Goal: Task Accomplishment & Management: Complete application form

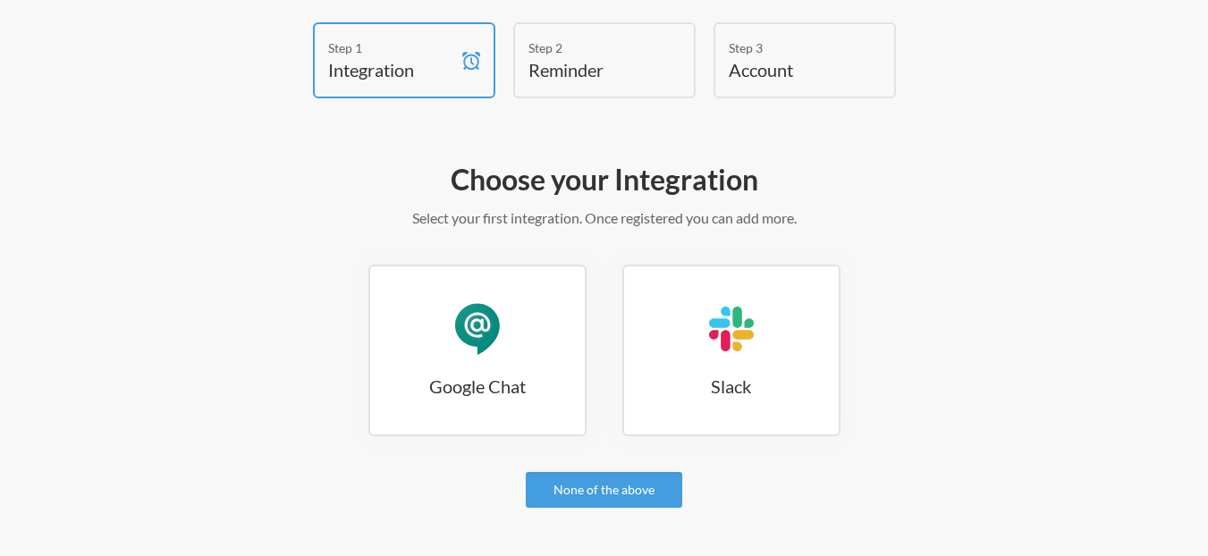
scroll to position [99, 0]
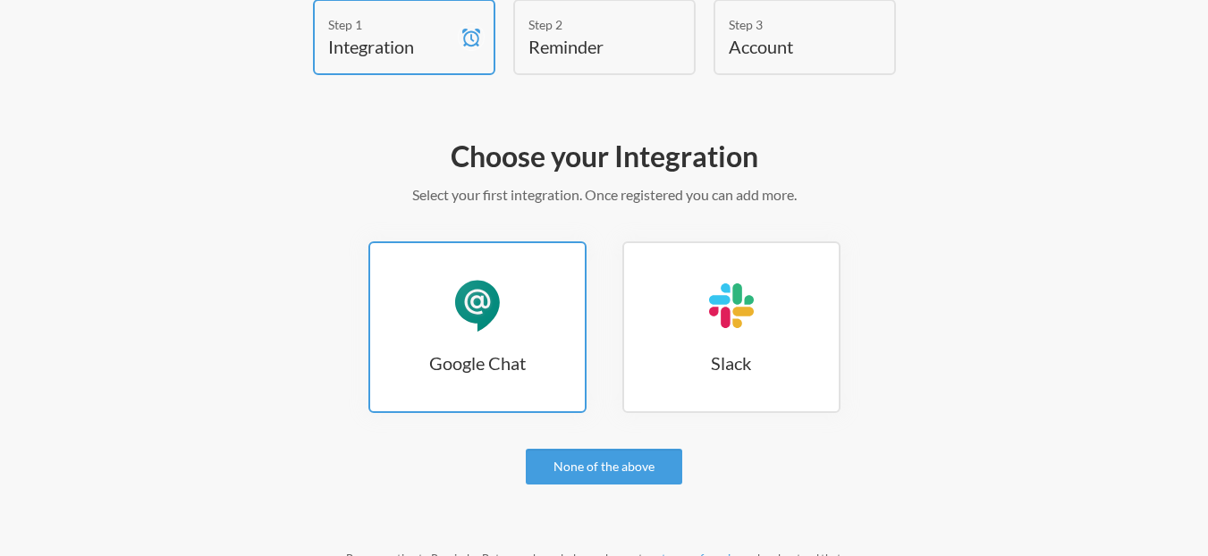
click at [412, 343] on link "Google Chat Google Chat" at bounding box center [478, 328] width 218 height 172
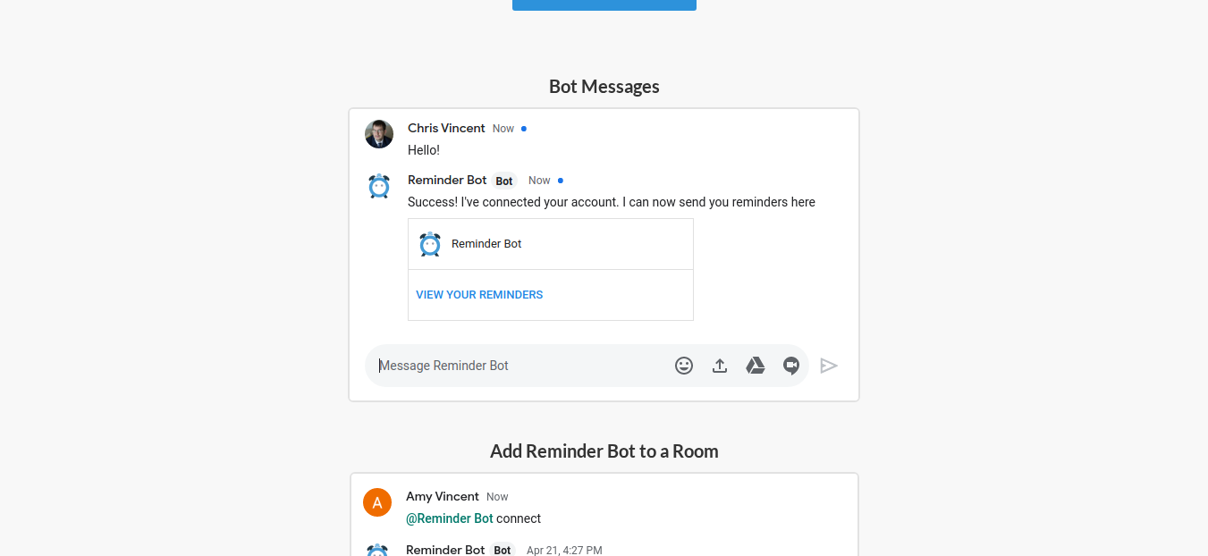
scroll to position [219, 0]
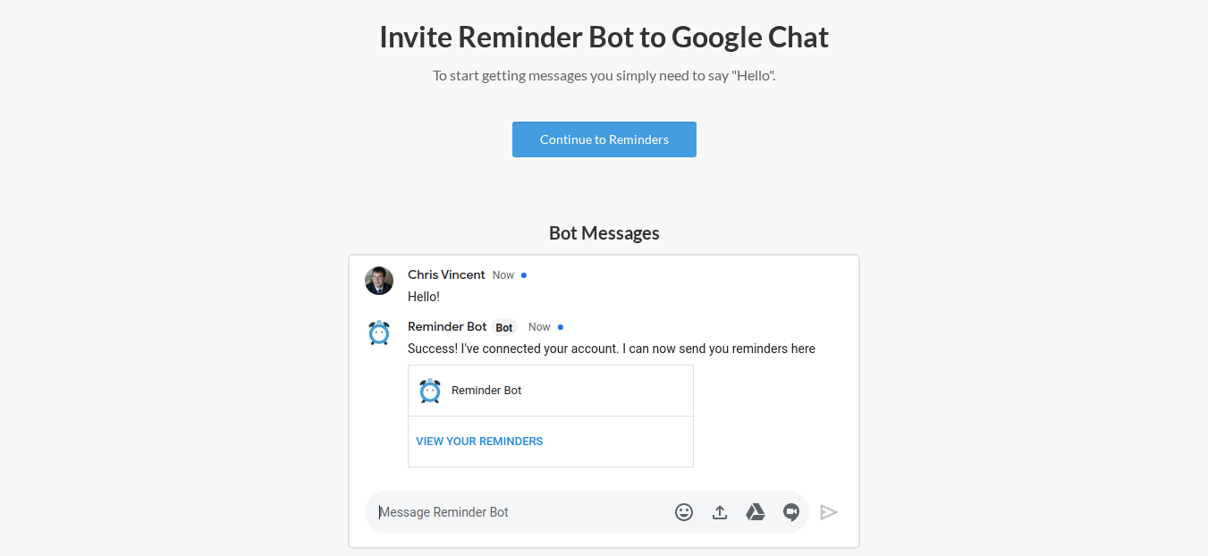
click at [598, 118] on div "Invite Reminder Bot to Google Chat To start getting messages you simply need to…" at bounding box center [605, 510] width 1038 height 1002
click at [598, 122] on link "Continue to Reminders" at bounding box center [605, 140] width 184 height 36
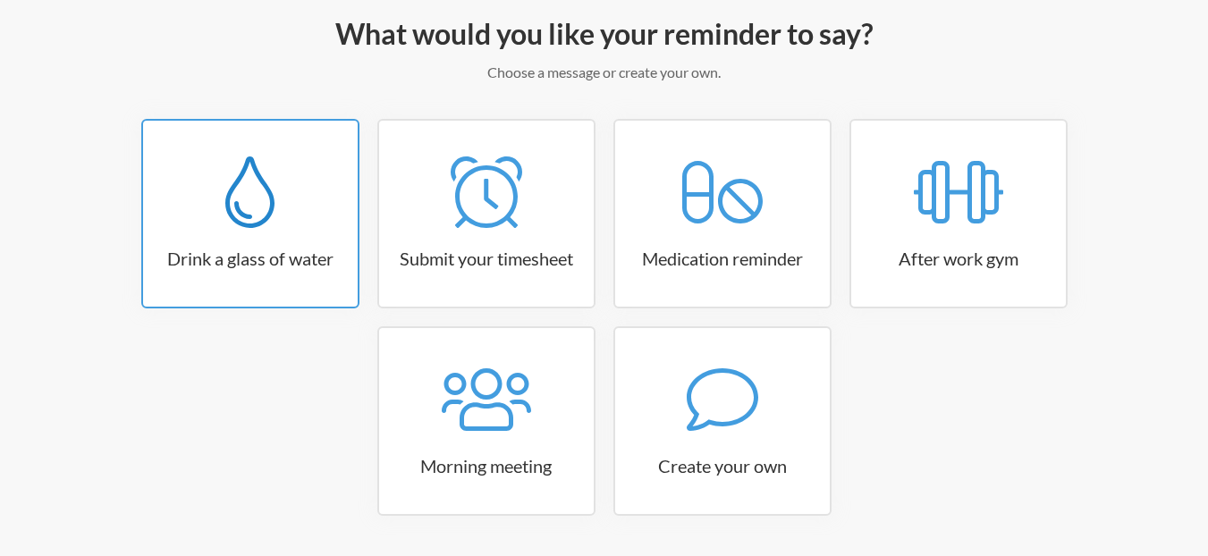
scroll to position [223, 0]
click at [276, 207] on div at bounding box center [250, 192] width 215 height 72
select select "06:30:00"
select select "true"
select select "11:00:00"
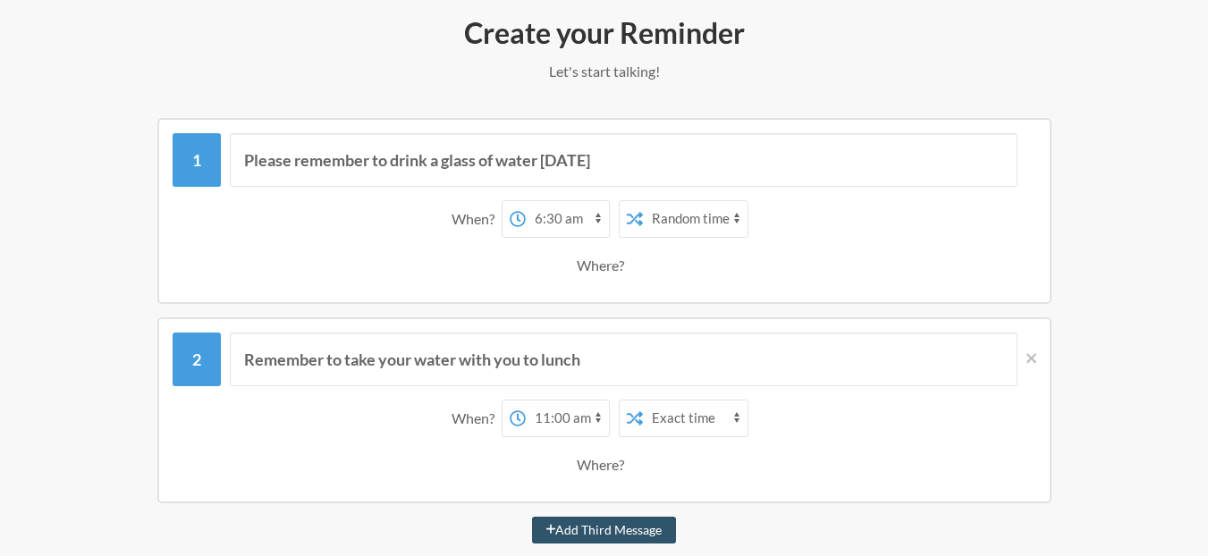
click at [552, 219] on select "12:00 am 12:15 am 12:30 am 12:45 am 1:00 am 1:15 am 1:30 am 1:45 am 2:00 am 2:1…" at bounding box center [567, 219] width 83 height 36
select select "08:30:00"
click at [526, 201] on select "12:00 am 12:15 am 12:30 am 12:45 am 1:00 am 1:15 am 1:30 am 1:45 am 2:00 am 2:1…" at bounding box center [567, 219] width 83 height 36
click at [681, 215] on select "Exact time Random time" at bounding box center [695, 219] width 105 height 36
select select "false"
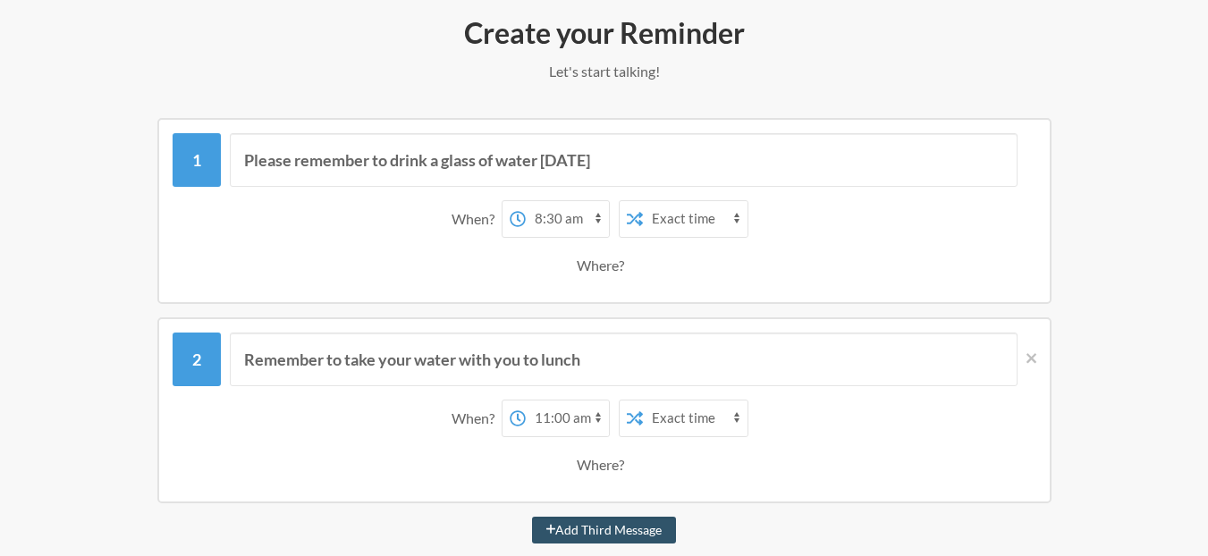
click at [643, 201] on select "Exact time Random time" at bounding box center [695, 219] width 105 height 36
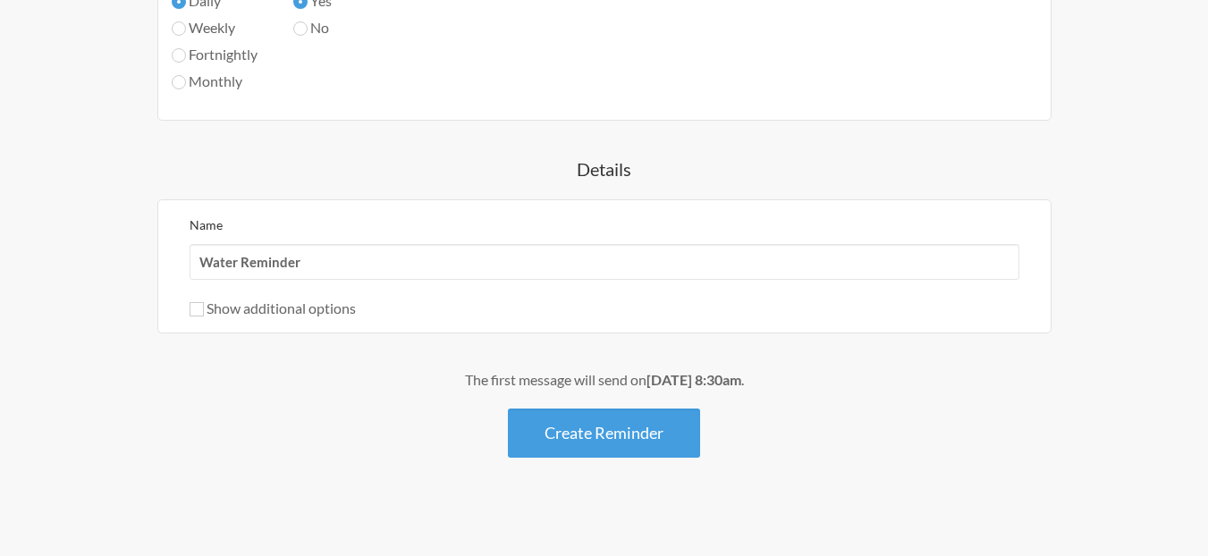
scroll to position [1287, 0]
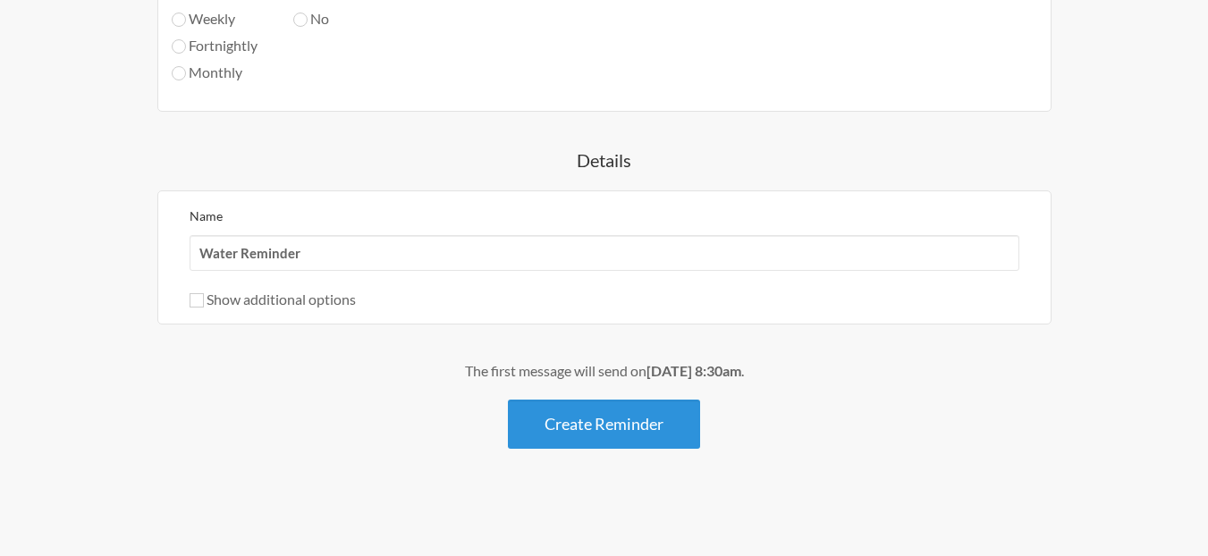
click at [592, 438] on button "Create Reminder" at bounding box center [604, 424] width 192 height 49
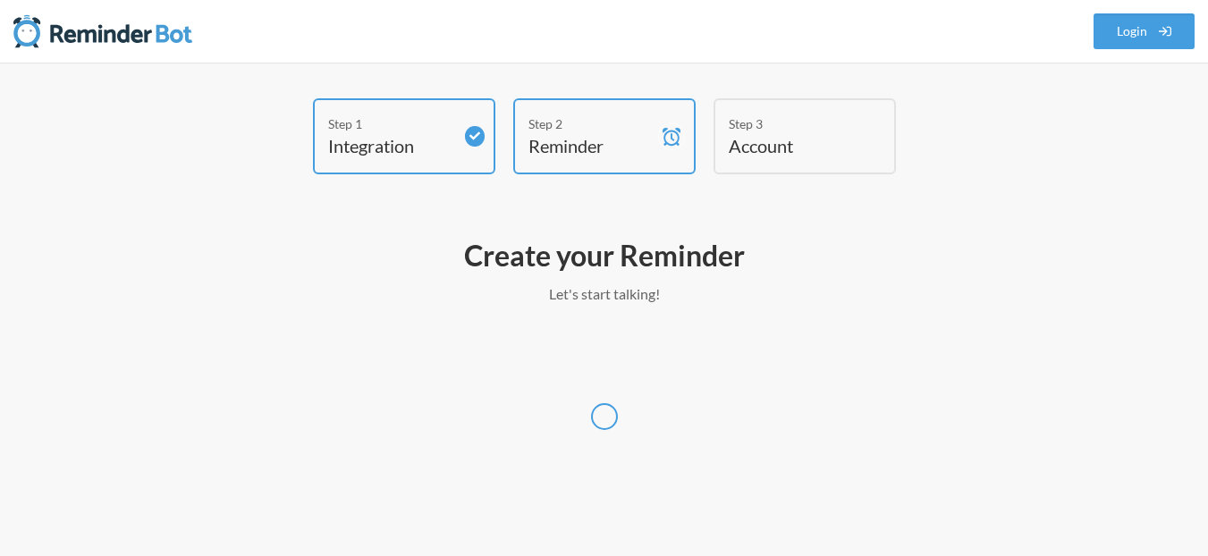
scroll to position [0, 0]
select select "Europe/[GEOGRAPHIC_DATA]"
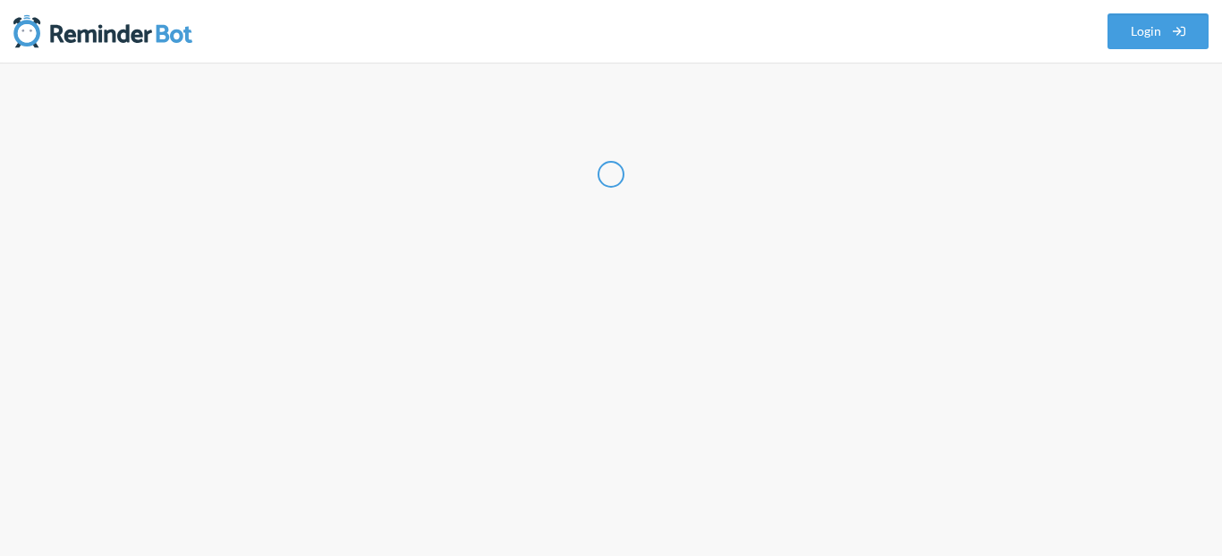
select select "IT"
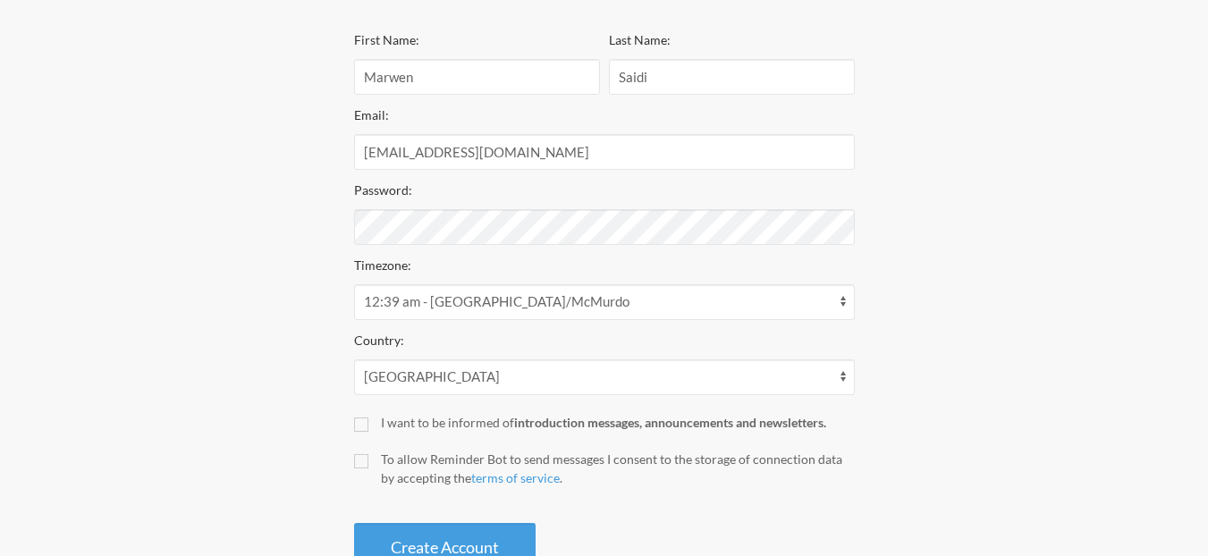
scroll to position [316, 0]
click at [1013, 209] on div "Step 1 Integration Step 2 Reminder Step 3 Account Create your Account Your remi…" at bounding box center [604, 180] width 1073 height 795
click at [35, 187] on div "Step 1 Integration Step 2 Reminder Step 3 Account Create your Account Your remi…" at bounding box center [604, 180] width 1145 height 795
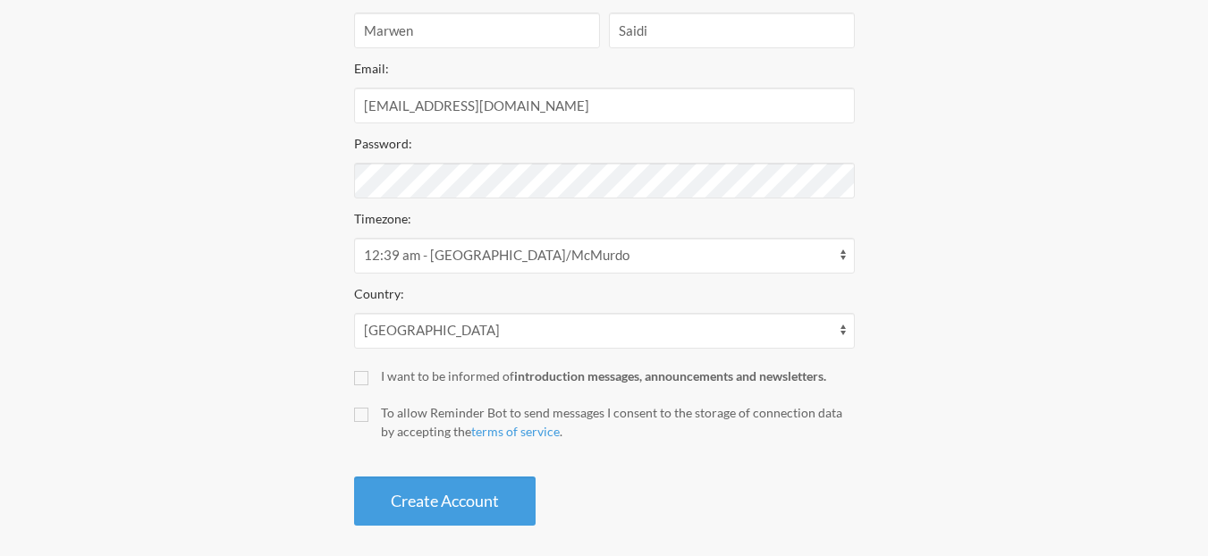
scroll to position [373, 0]
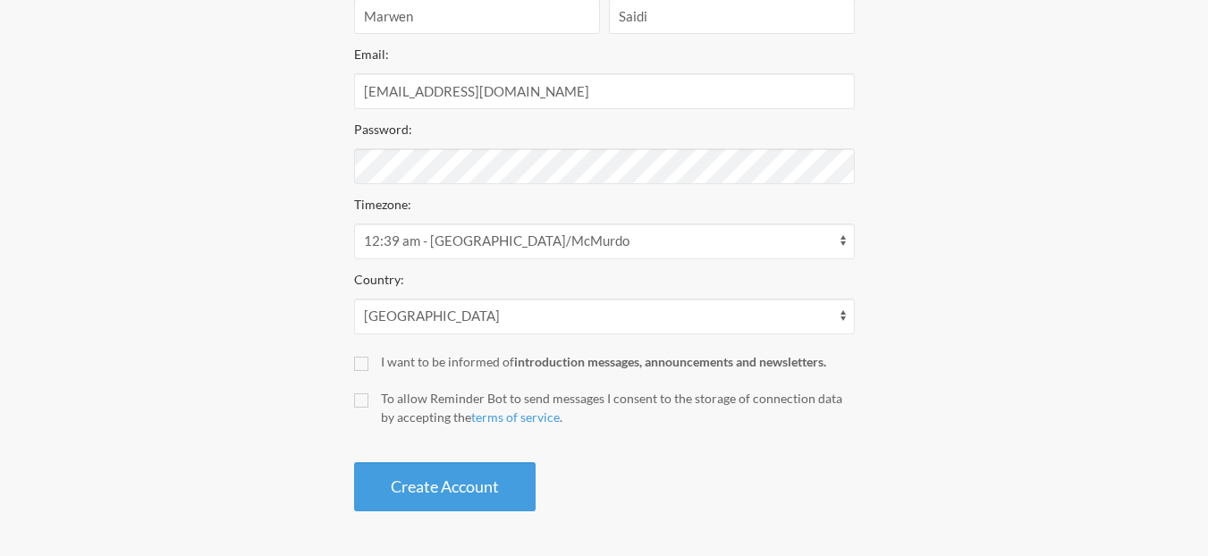
click at [364, 354] on label "I want to be informed of introduction messages, announcements and newsletters." at bounding box center [604, 361] width 501 height 19
click at [364, 357] on input "I want to be informed of introduction messages, announcements and newsletters." at bounding box center [361, 364] width 14 height 14
checkbox input "true"
click at [362, 396] on input "To allow Reminder Bot to send messages I consent to the storage of connection d…" at bounding box center [361, 401] width 14 height 14
checkbox input "true"
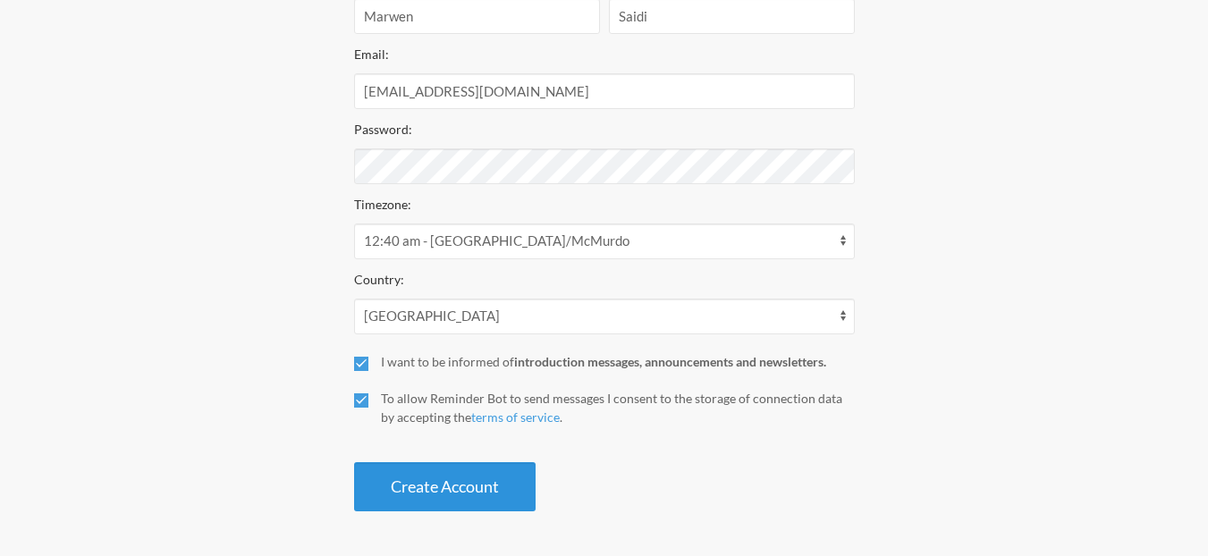
click at [428, 472] on button "Create Account" at bounding box center [445, 486] width 182 height 49
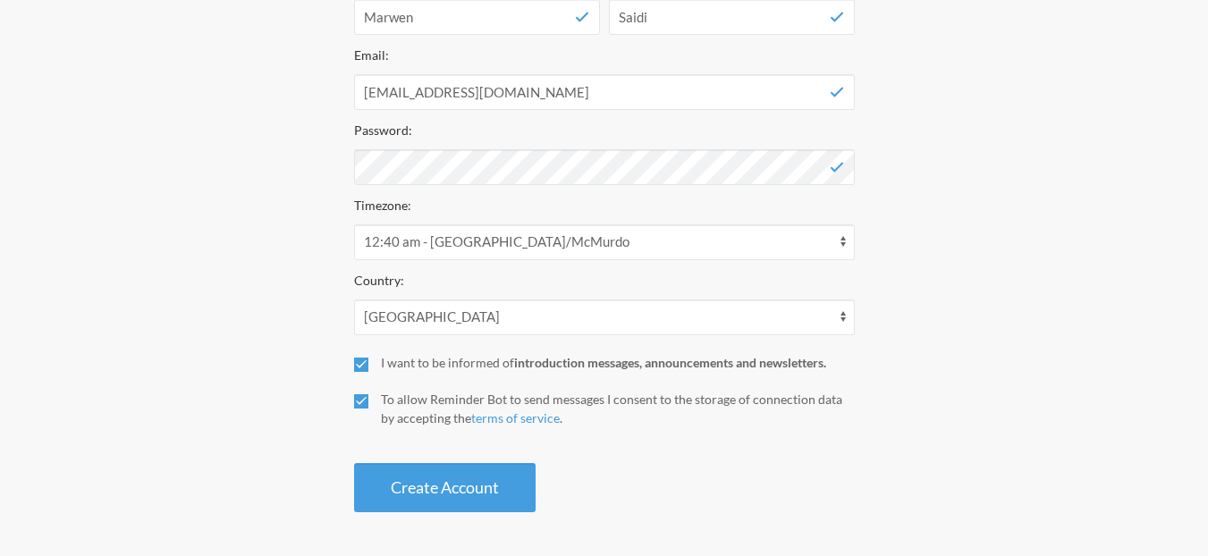
scroll to position [0, 0]
